Goal: Use online tool/utility: Utilize a website feature to perform a specific function

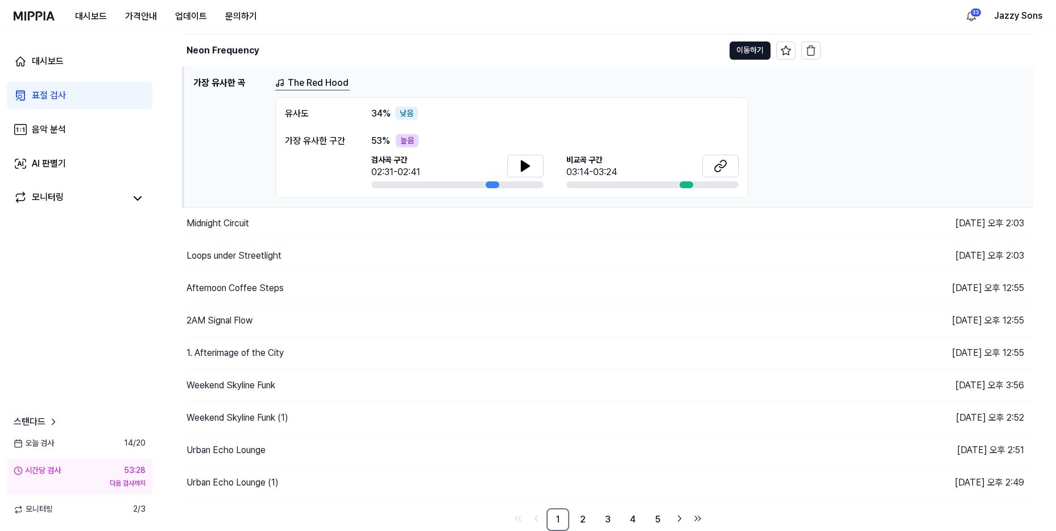
click at [53, 92] on div "표절 검사" at bounding box center [49, 96] width 34 height 14
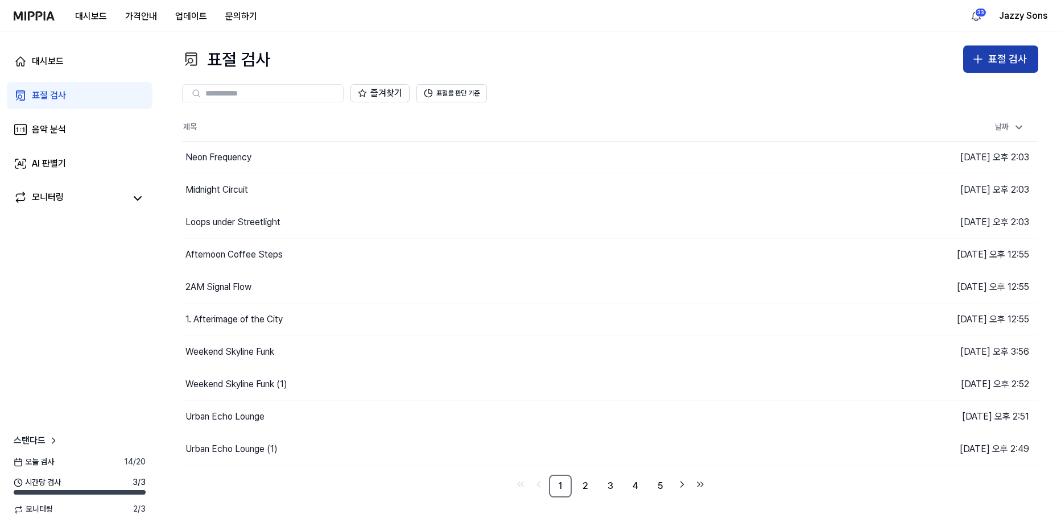
click at [1025, 65] on div "표절 검사" at bounding box center [1007, 59] width 39 height 16
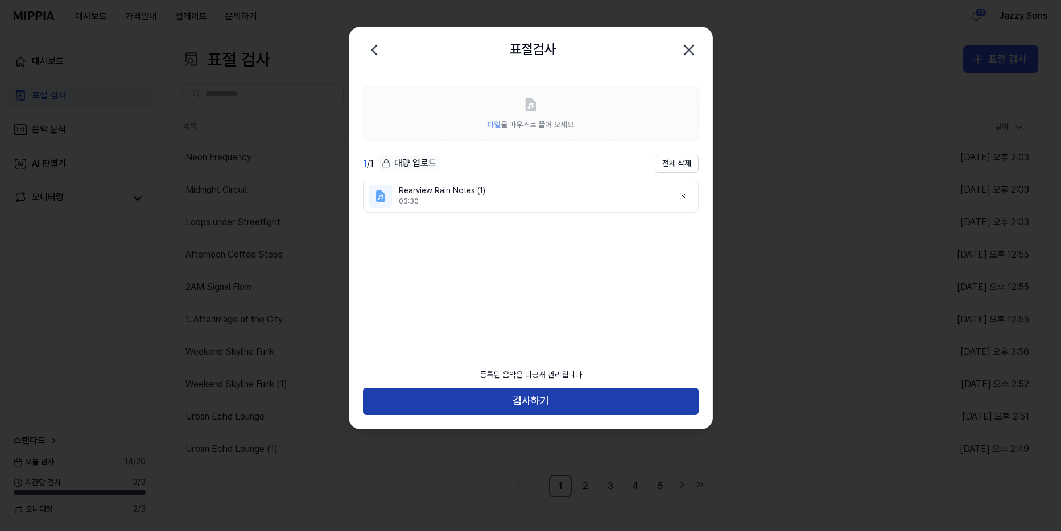
click at [534, 401] on button "검사하기" at bounding box center [531, 401] width 336 height 27
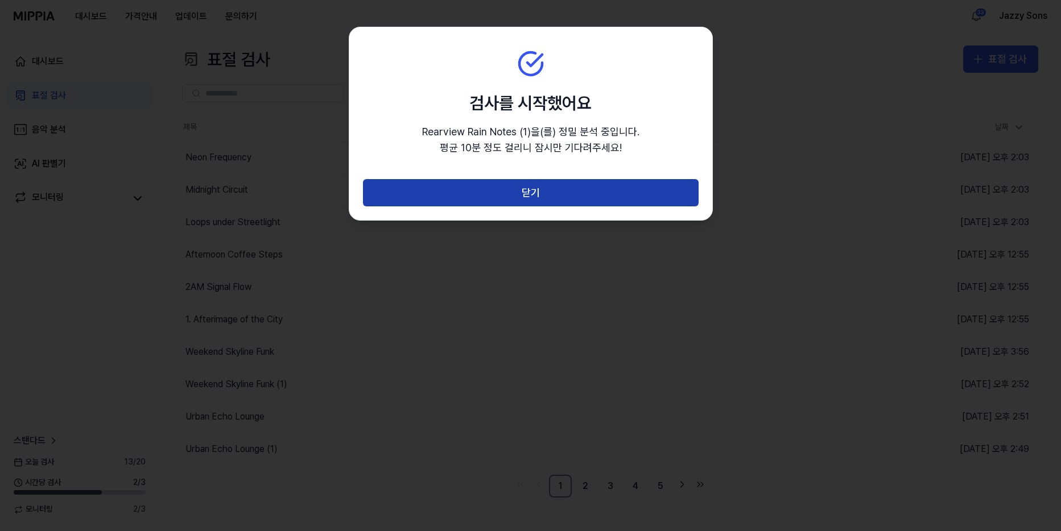
click at [528, 182] on button "닫기" at bounding box center [531, 192] width 336 height 27
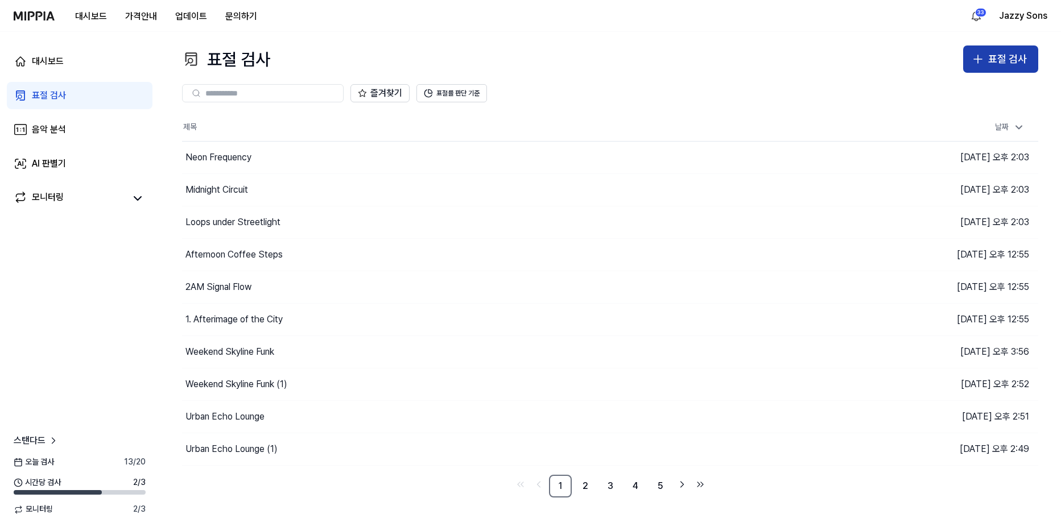
click at [1019, 65] on div "표절 검사" at bounding box center [1007, 59] width 39 height 16
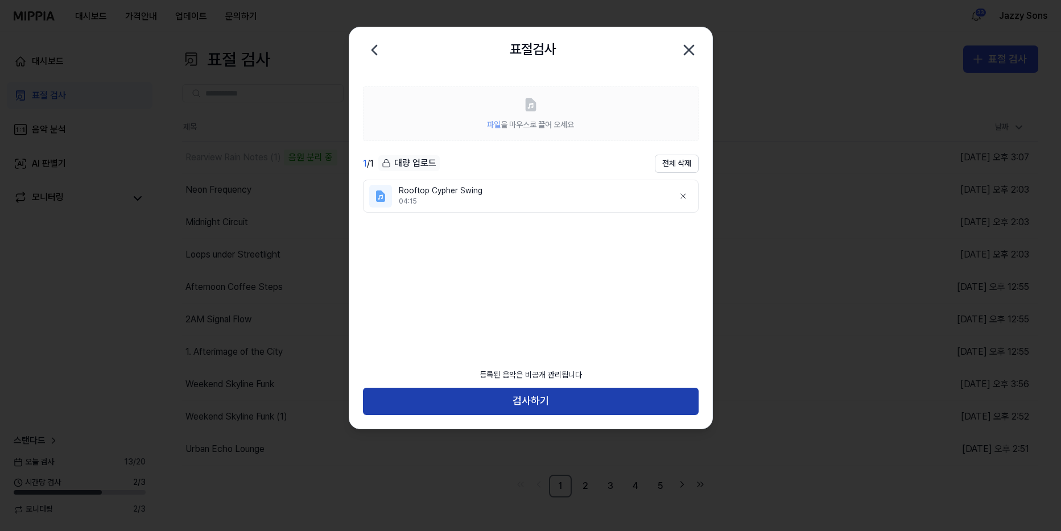
click at [534, 404] on button "검사하기" at bounding box center [531, 401] width 336 height 27
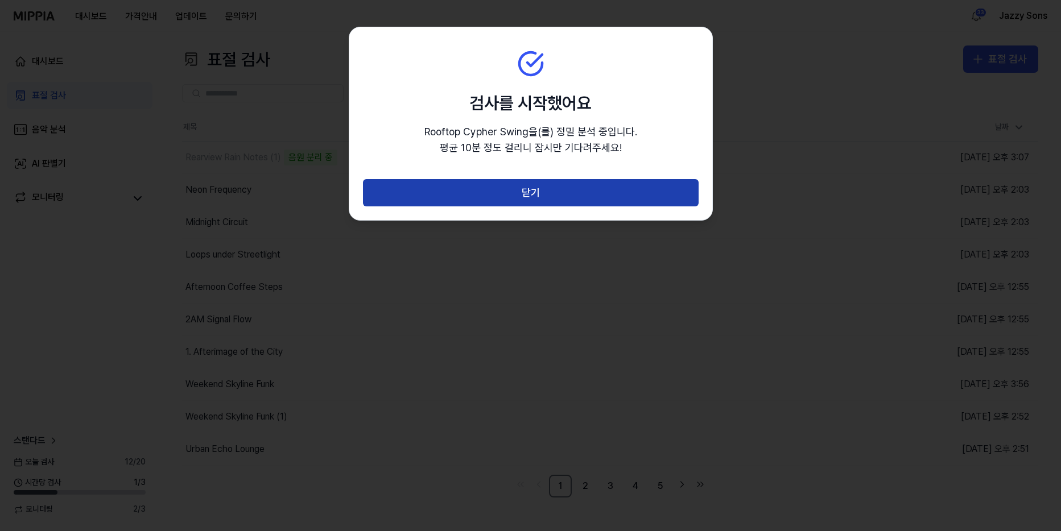
click at [509, 188] on button "닫기" at bounding box center [531, 192] width 336 height 27
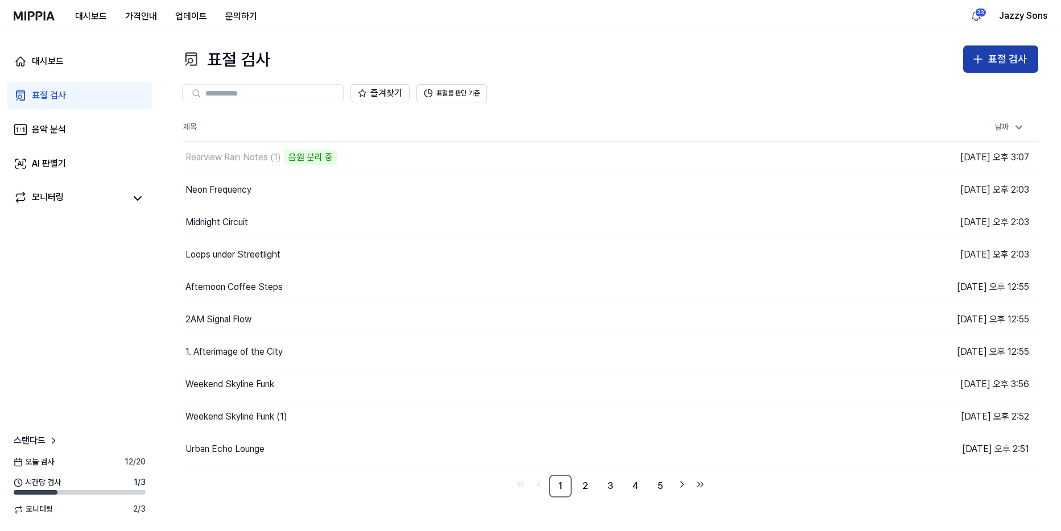
click at [986, 57] on button "표절 검사" at bounding box center [1000, 59] width 75 height 27
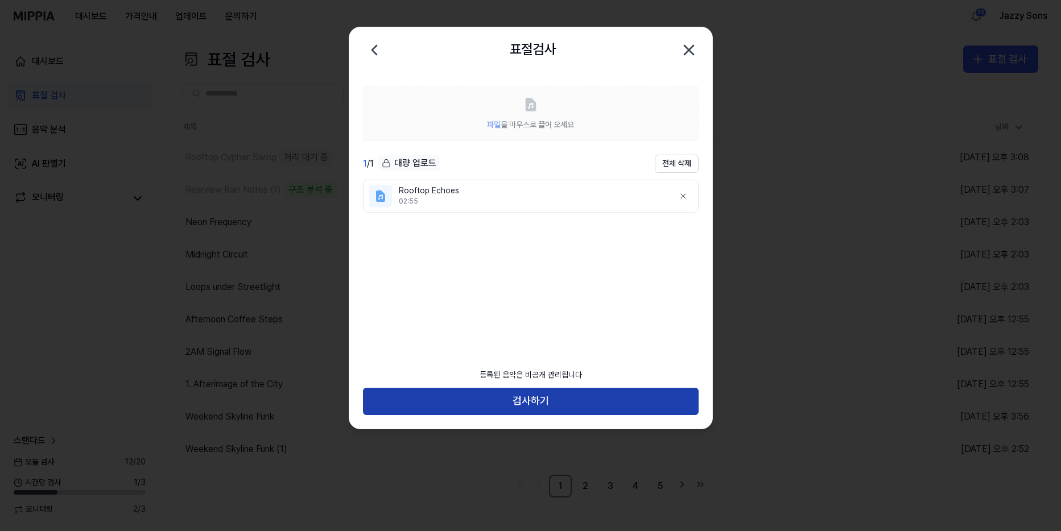
click at [542, 400] on button "검사하기" at bounding box center [531, 401] width 336 height 27
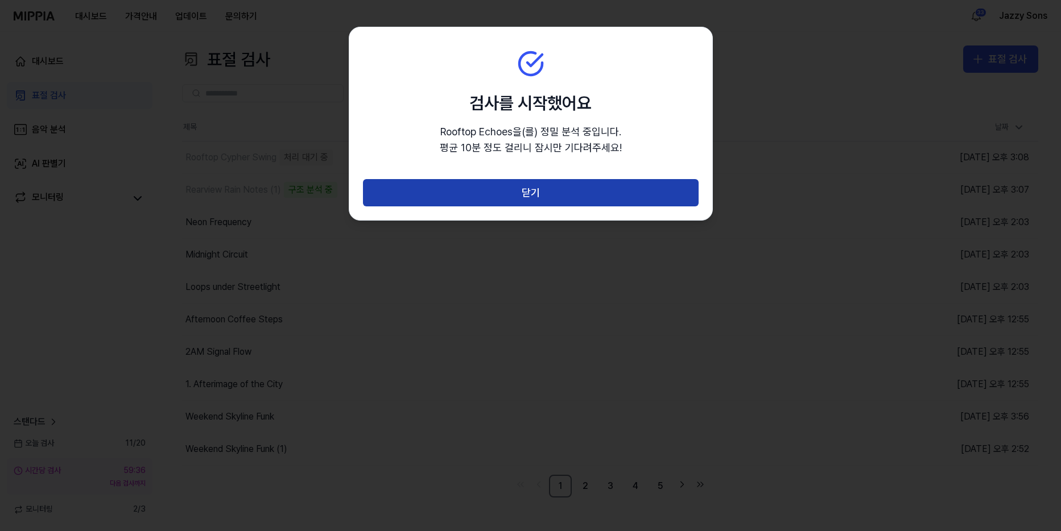
click at [544, 192] on button "닫기" at bounding box center [531, 192] width 336 height 27
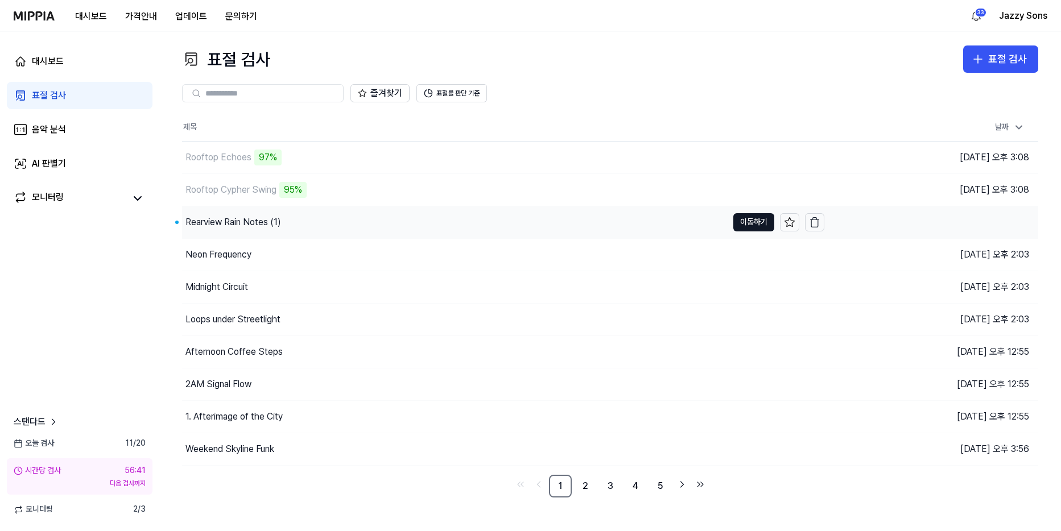
click at [247, 220] on div "Rearview Rain Notes (1)" at bounding box center [233, 223] width 96 height 14
